Goal: Obtain resource: Download file/media

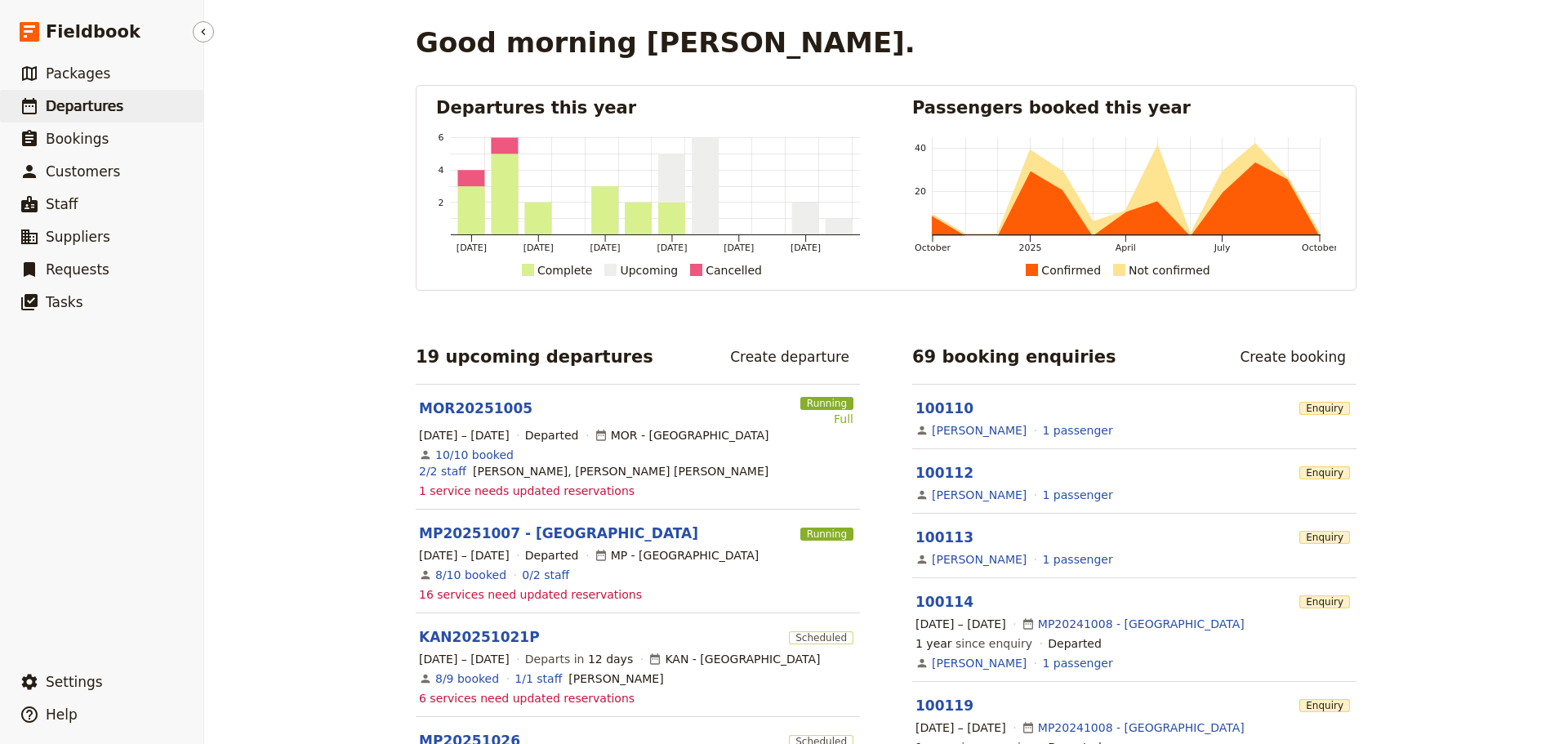
click at [75, 105] on span "Departures" at bounding box center [84, 106] width 77 height 17
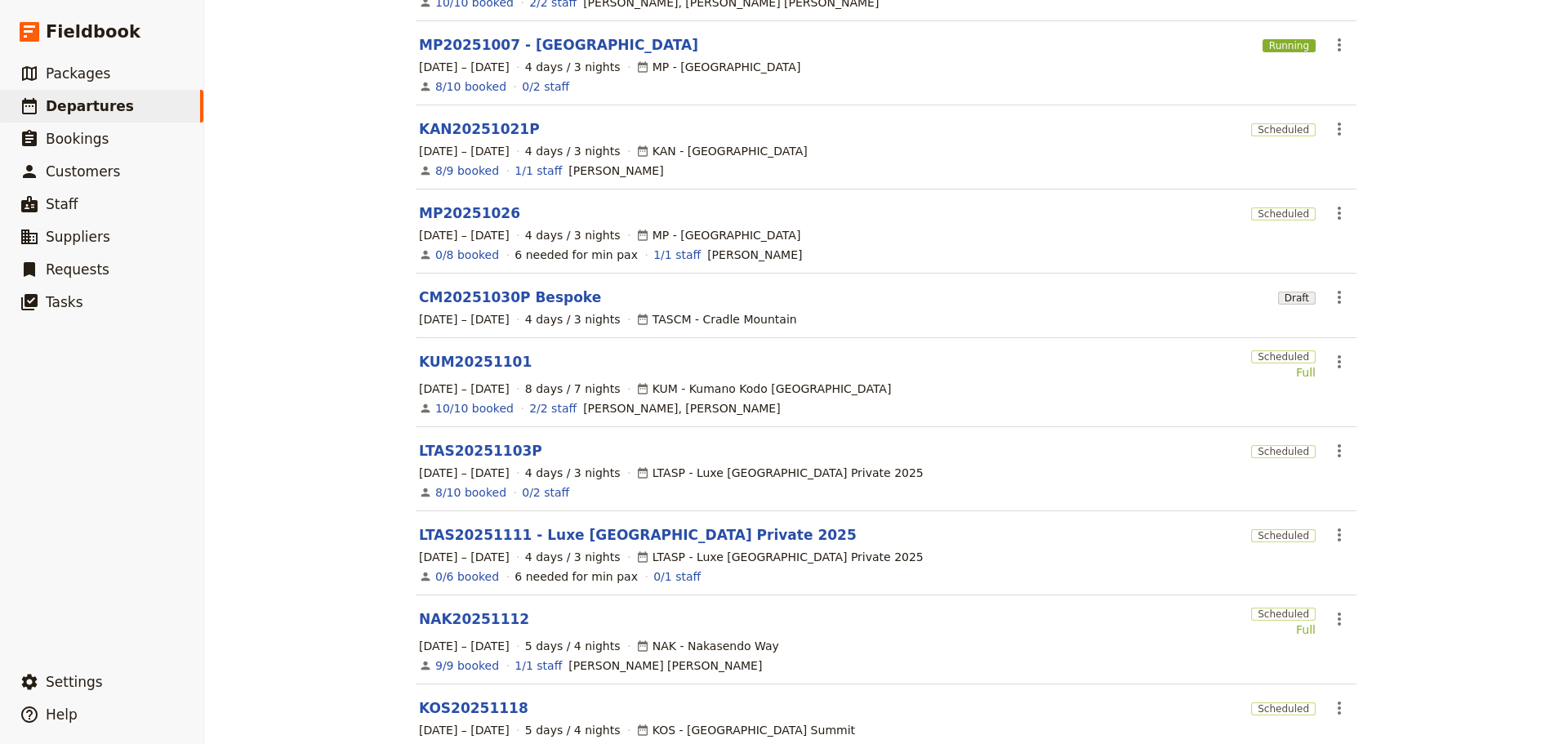
scroll to position [337, 0]
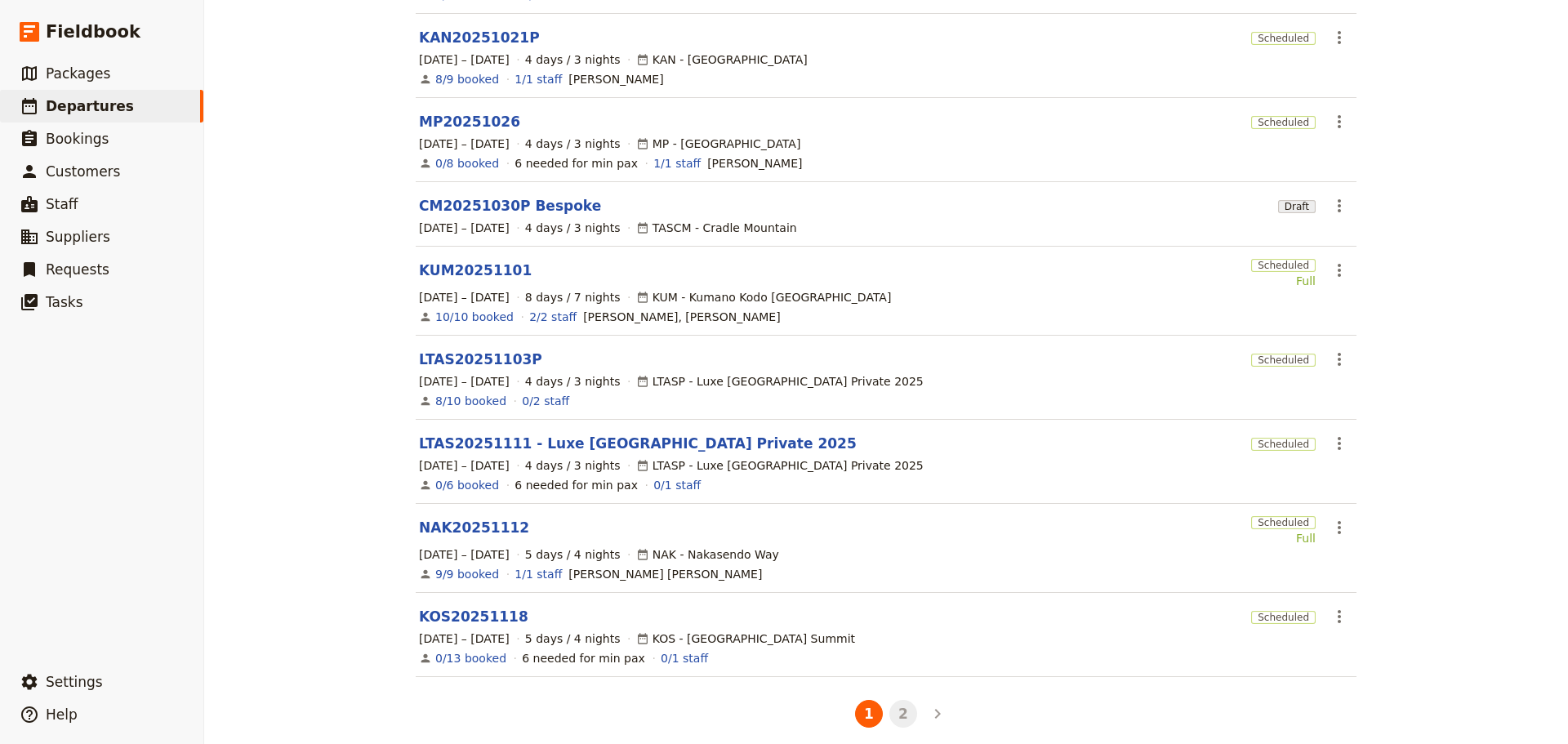
click at [896, 700] on button "2" at bounding box center [904, 713] width 28 height 28
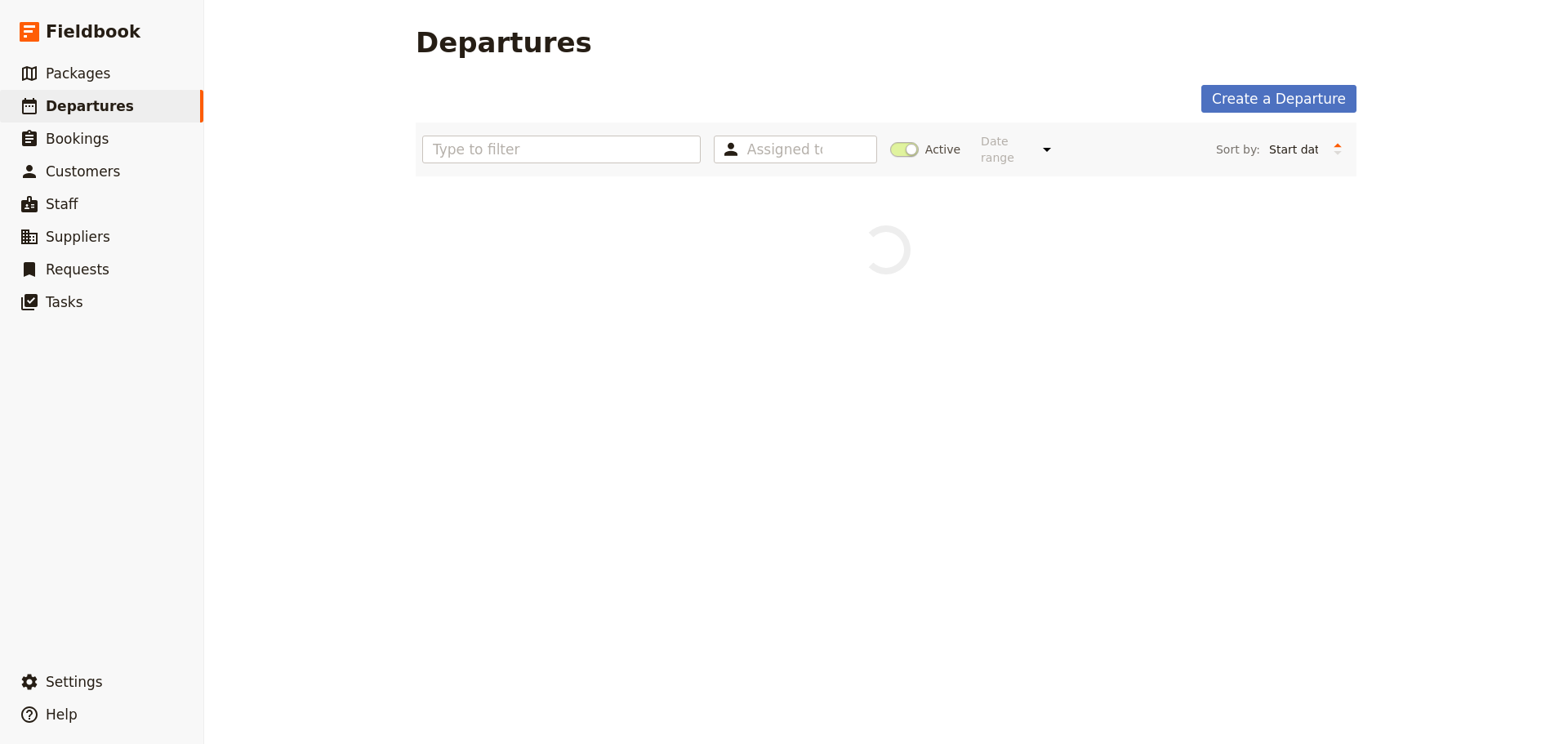
scroll to position [0, 0]
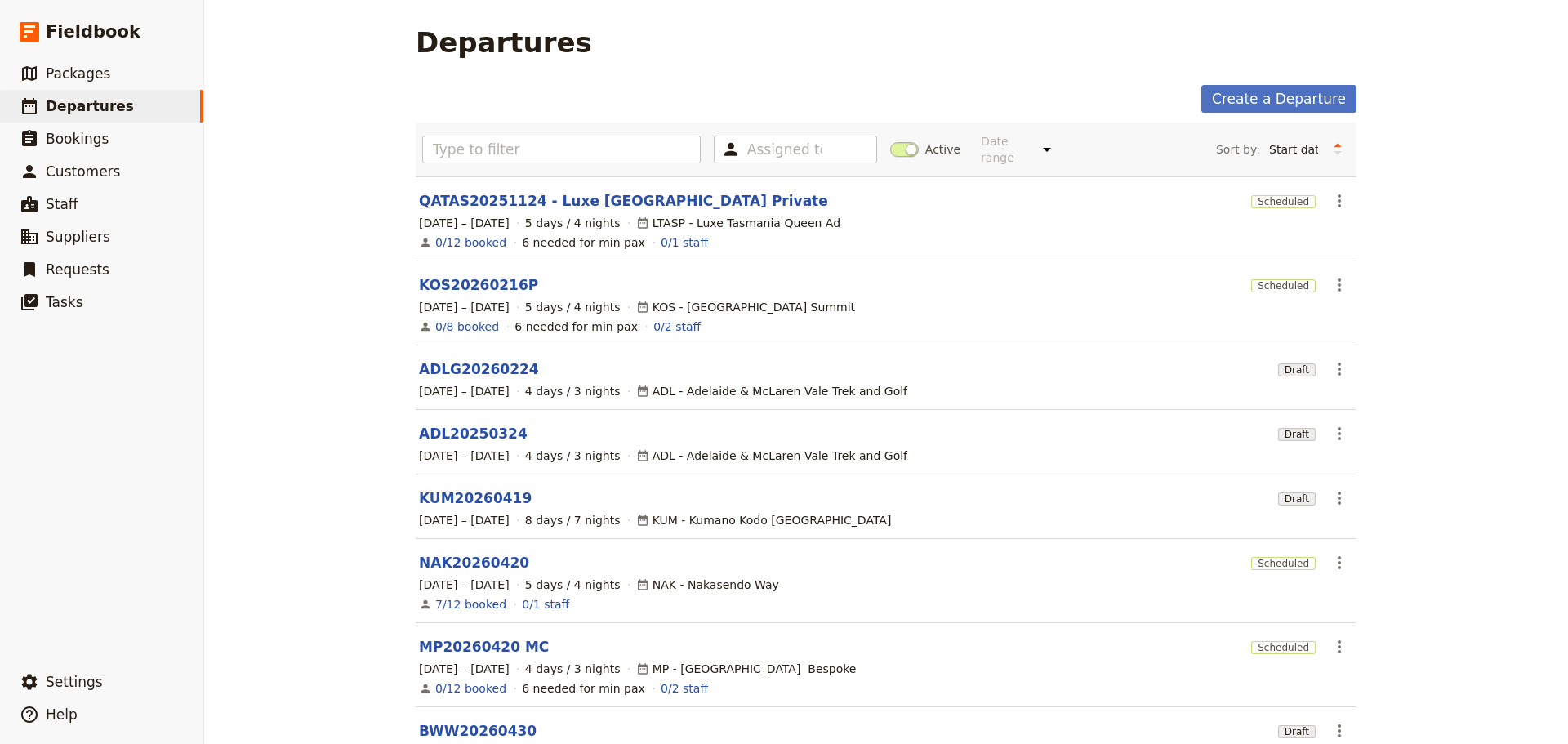
click at [508, 191] on link "QATAS20251124 - Luxe Tasmania Private" at bounding box center [623, 200] width 409 height 20
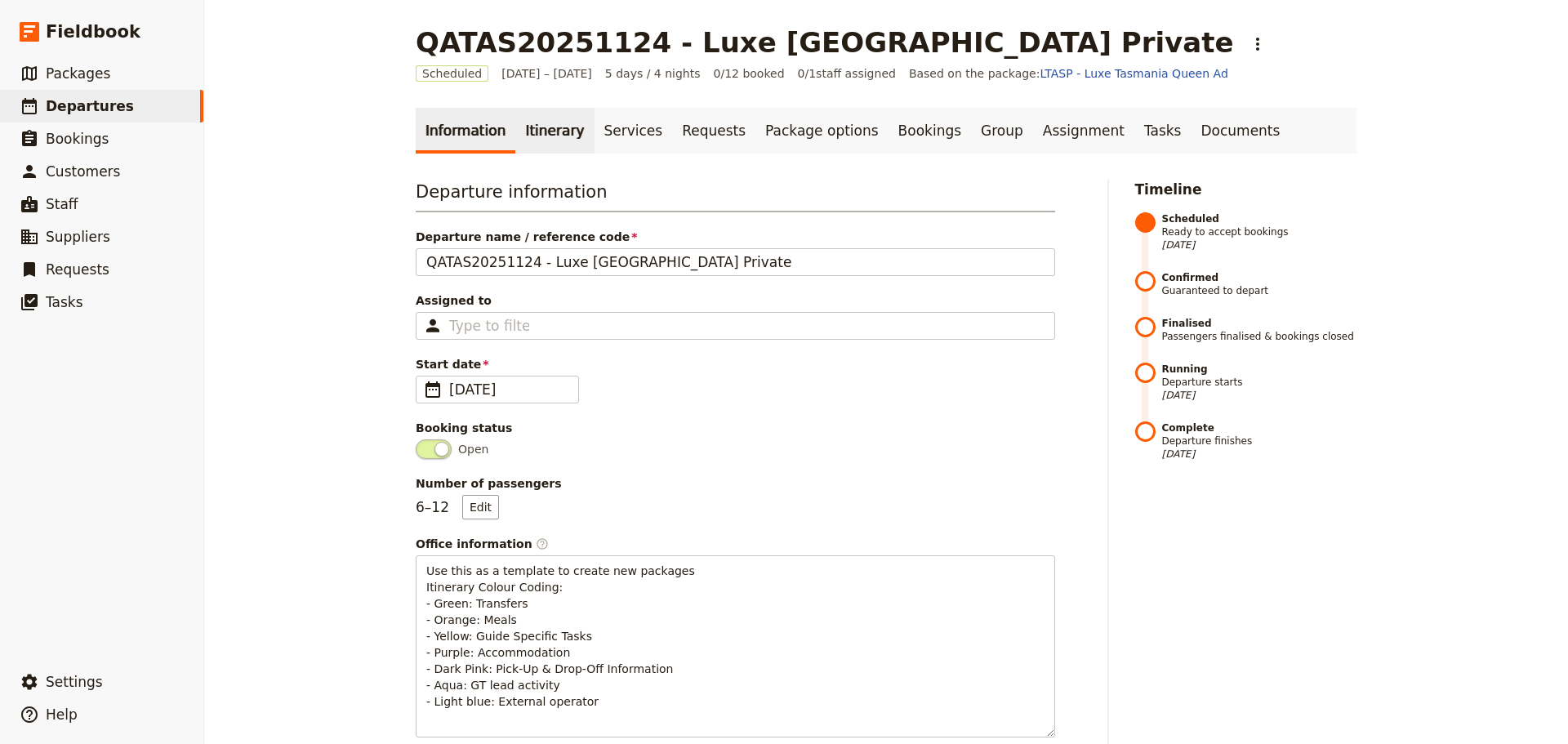
click at [544, 133] on link "Itinerary" at bounding box center [555, 131] width 78 height 46
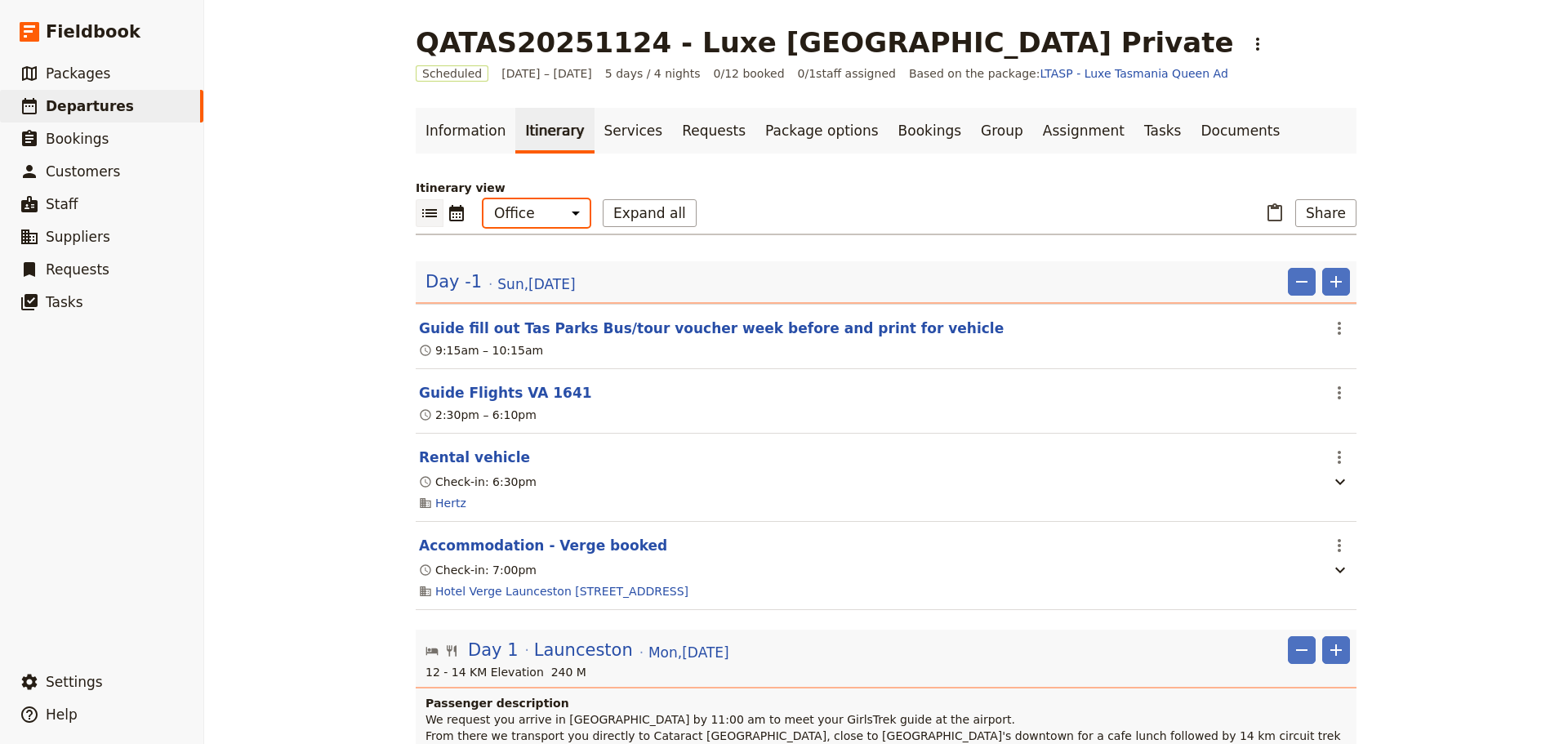
click at [559, 213] on select "Office Guide Passenger Sales" at bounding box center [536, 214] width 106 height 28
select select "STAFF"
click at [483, 200] on select "Office Guide Passenger Sales" at bounding box center [536, 214] width 106 height 28
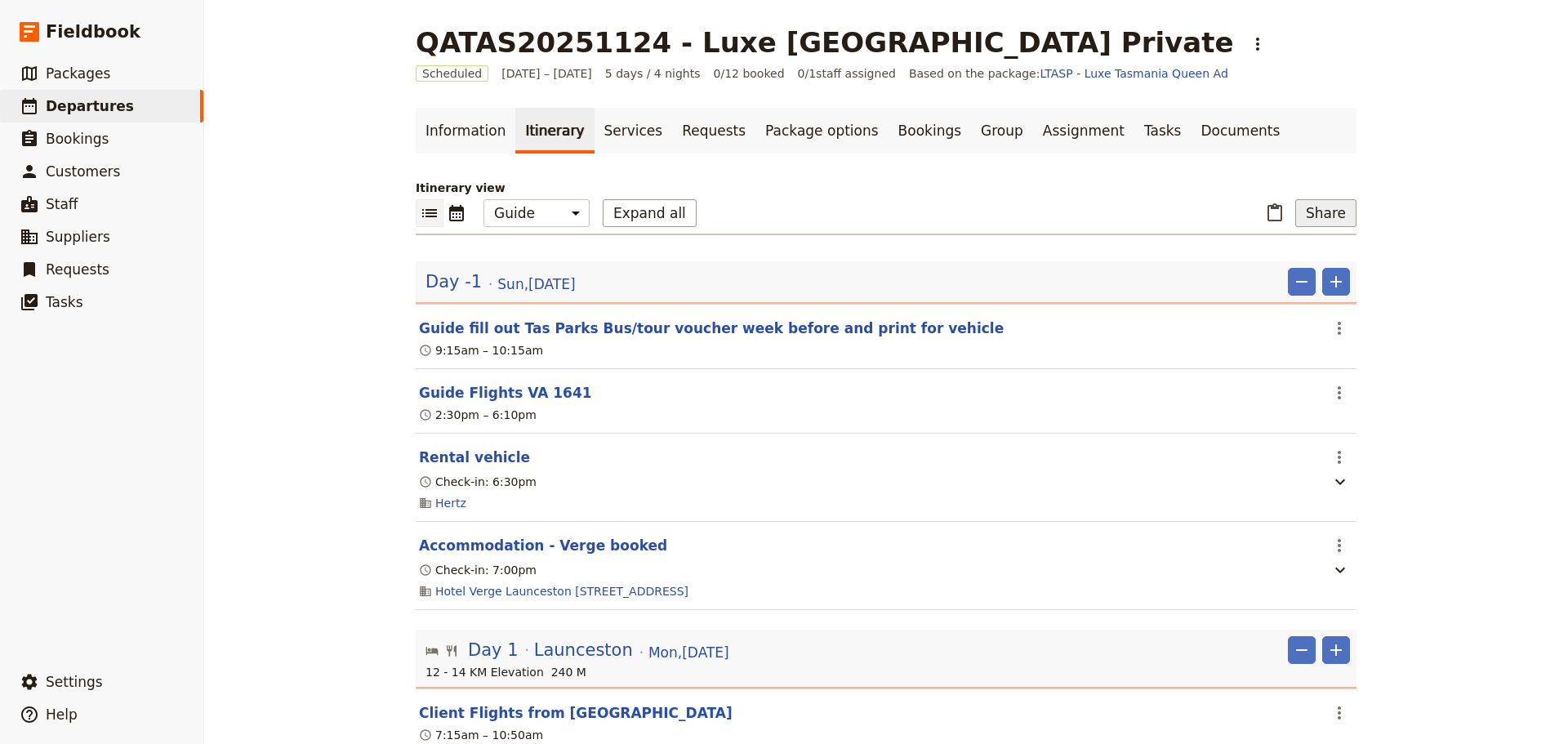
click at [1334, 214] on button "Share" at bounding box center [1326, 214] width 62 height 28
click at [1310, 244] on span "Guide itinerary" at bounding box center [1272, 249] width 86 height 17
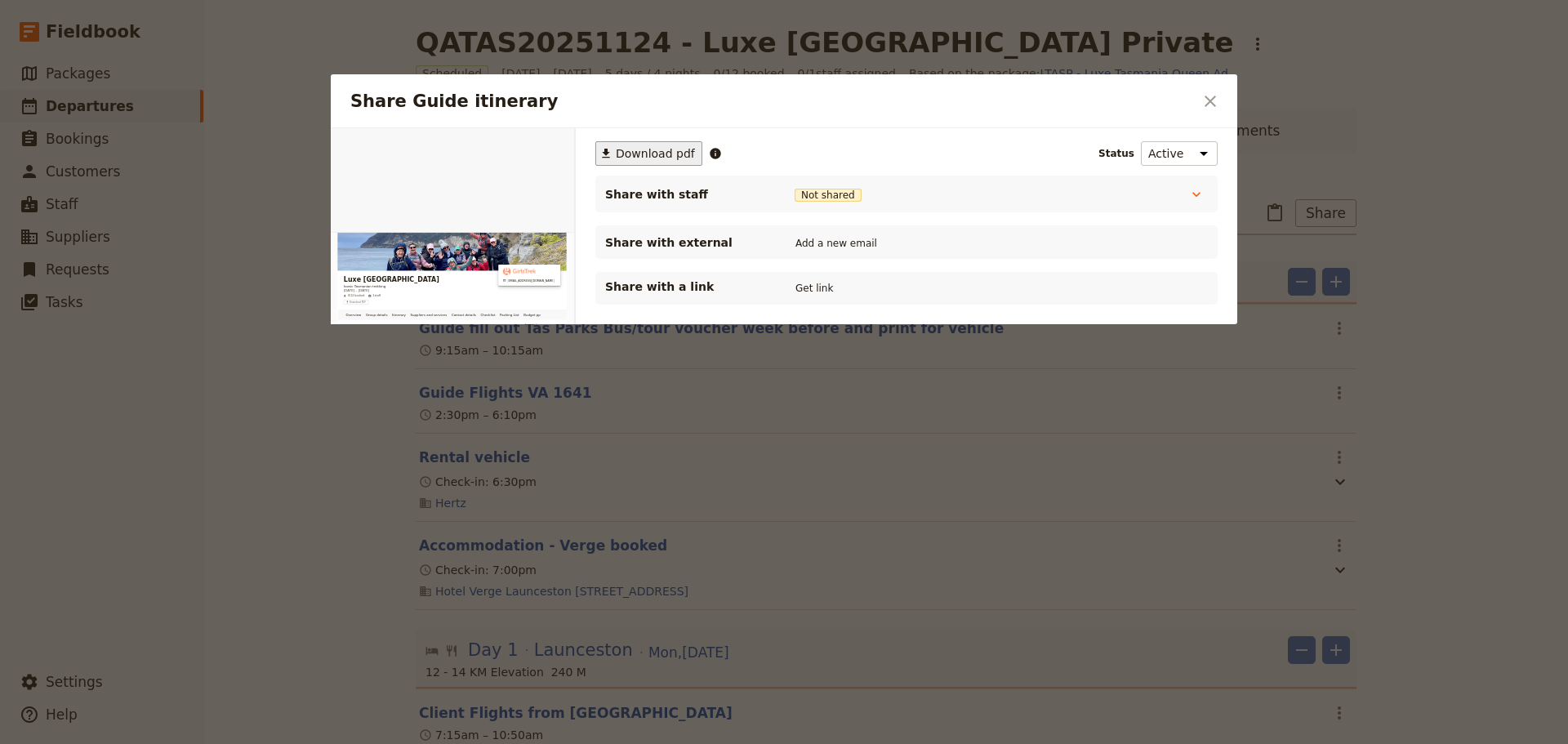
click at [641, 149] on span "Download pdf" at bounding box center [655, 154] width 79 height 17
click at [1208, 102] on icon "Close dialog" at bounding box center [1210, 101] width 20 height 20
